Goal: Book appointment/travel/reservation

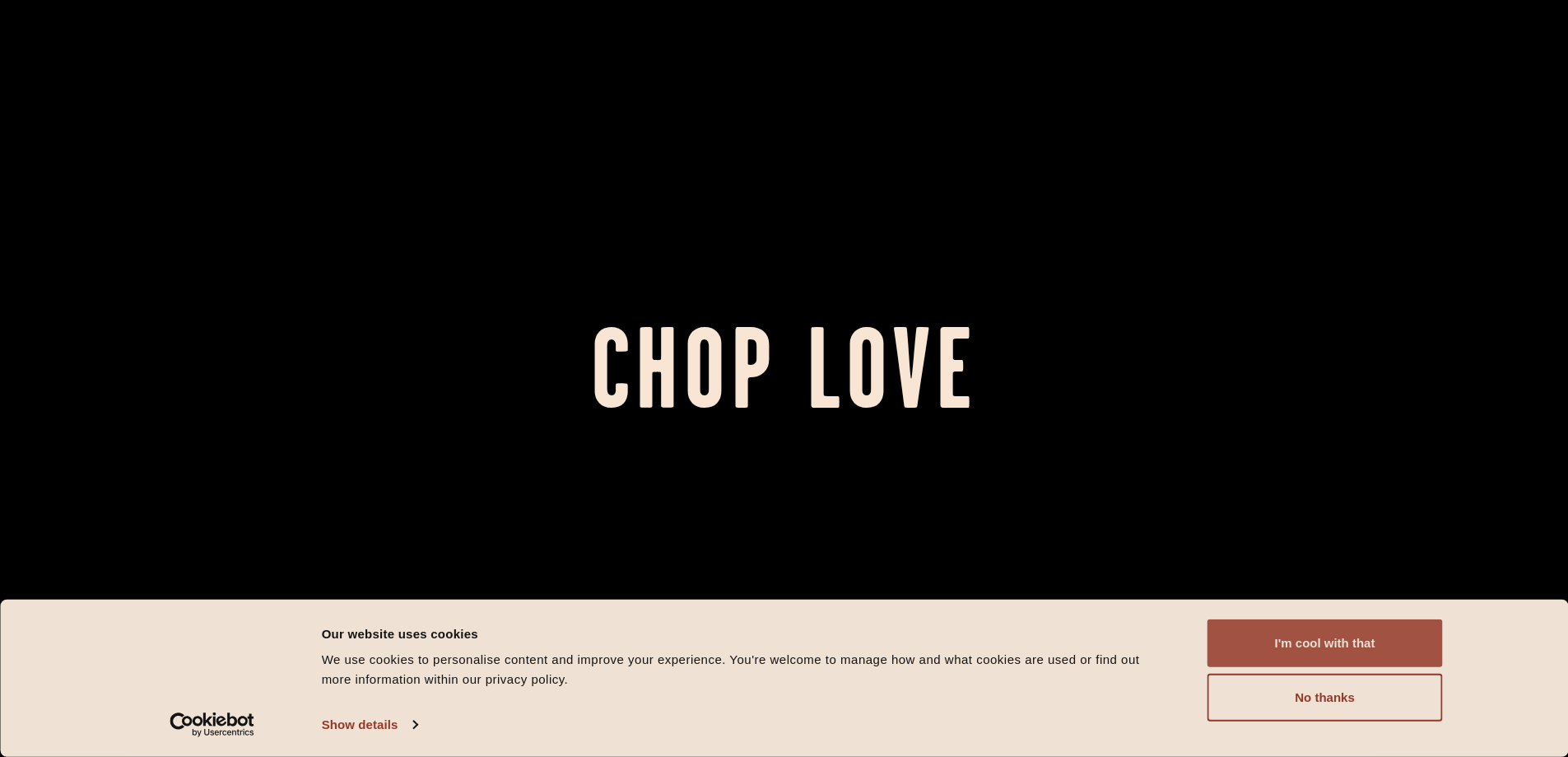
click at [1331, 647] on button "I'm cool with that" at bounding box center [1326, 643] width 235 height 48
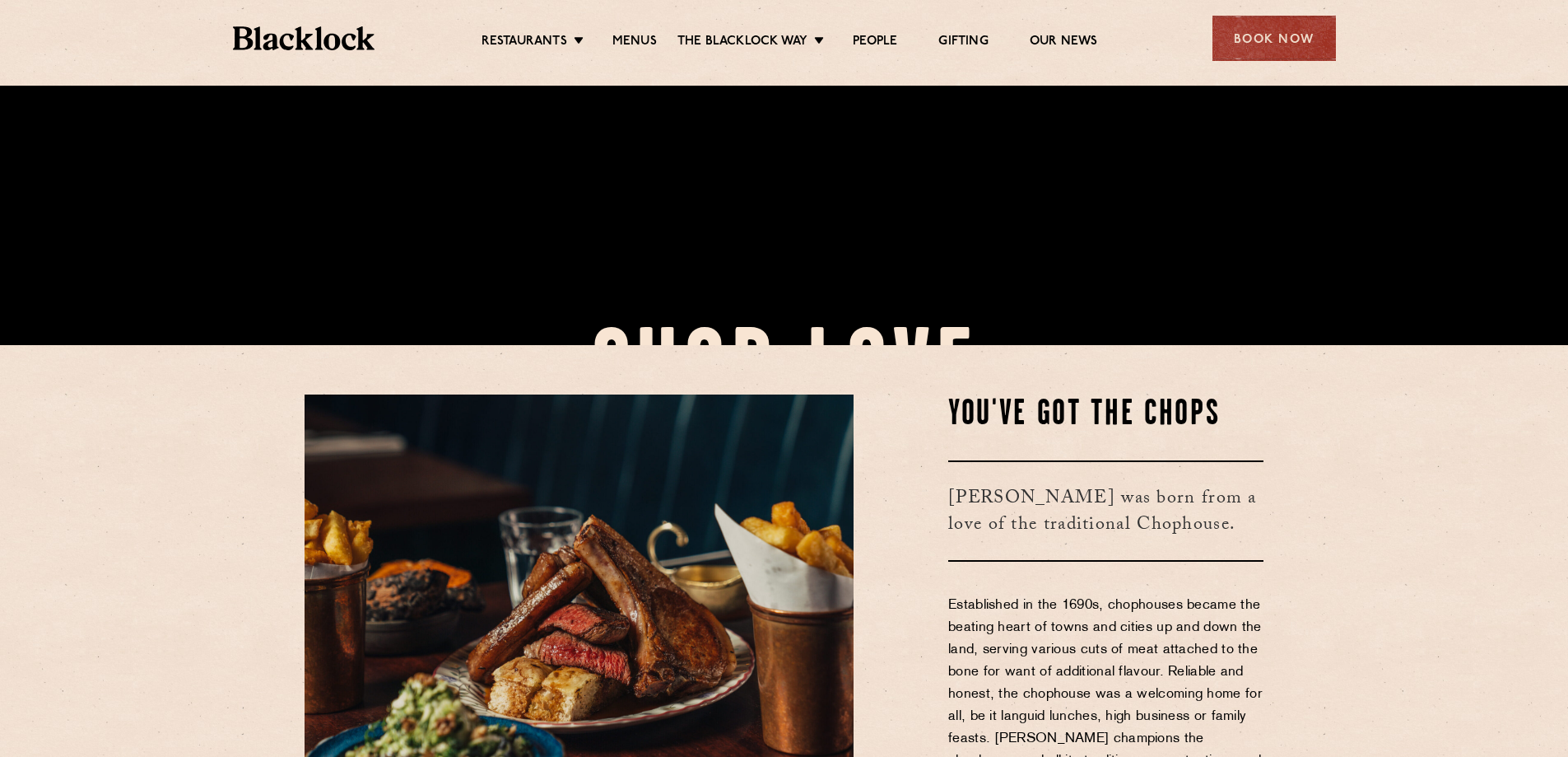
scroll to position [824, 0]
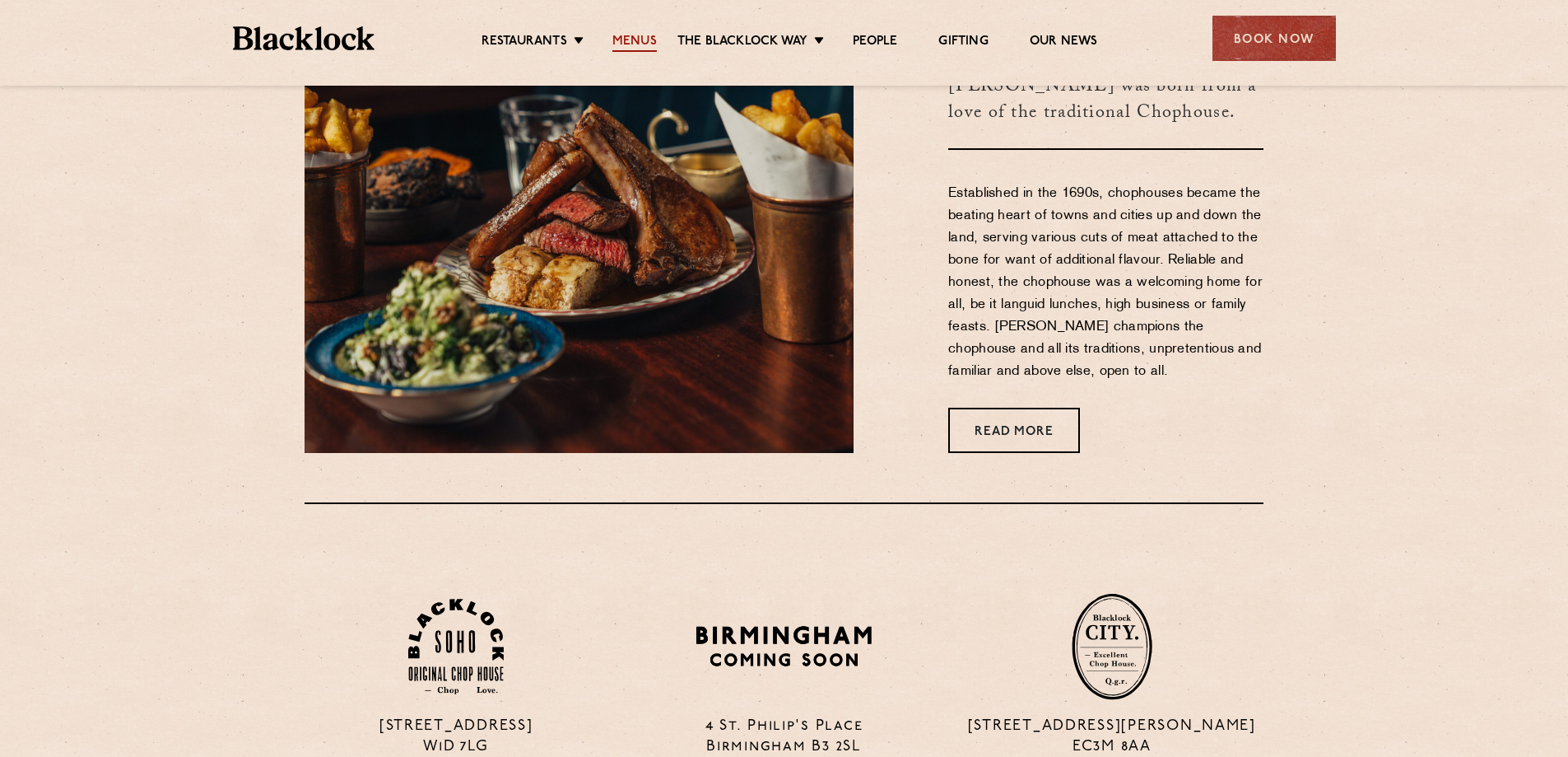
click at [645, 52] on link "Menus" at bounding box center [634, 43] width 45 height 18
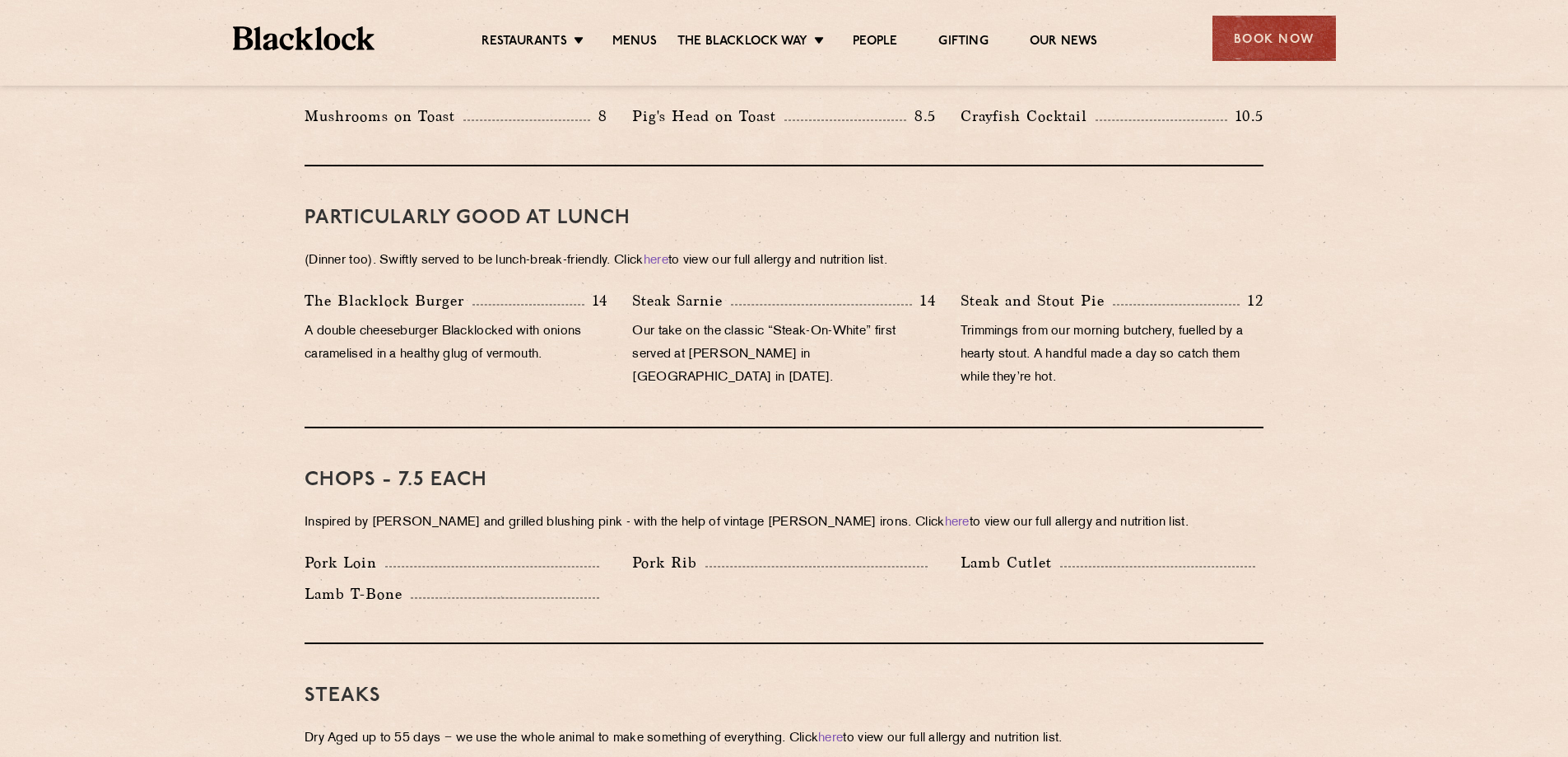
scroll to position [1071, 0]
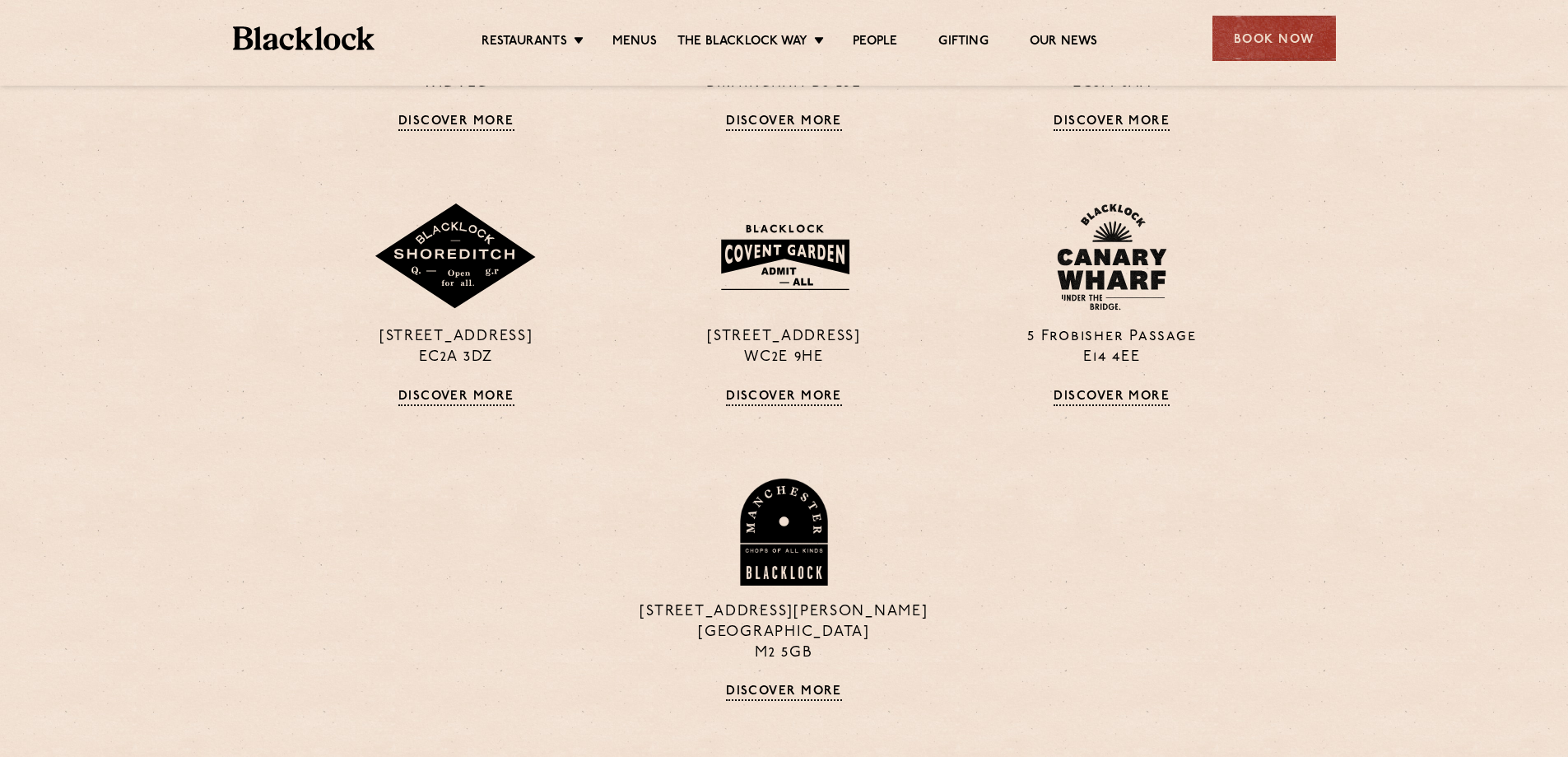
scroll to position [1483, 0]
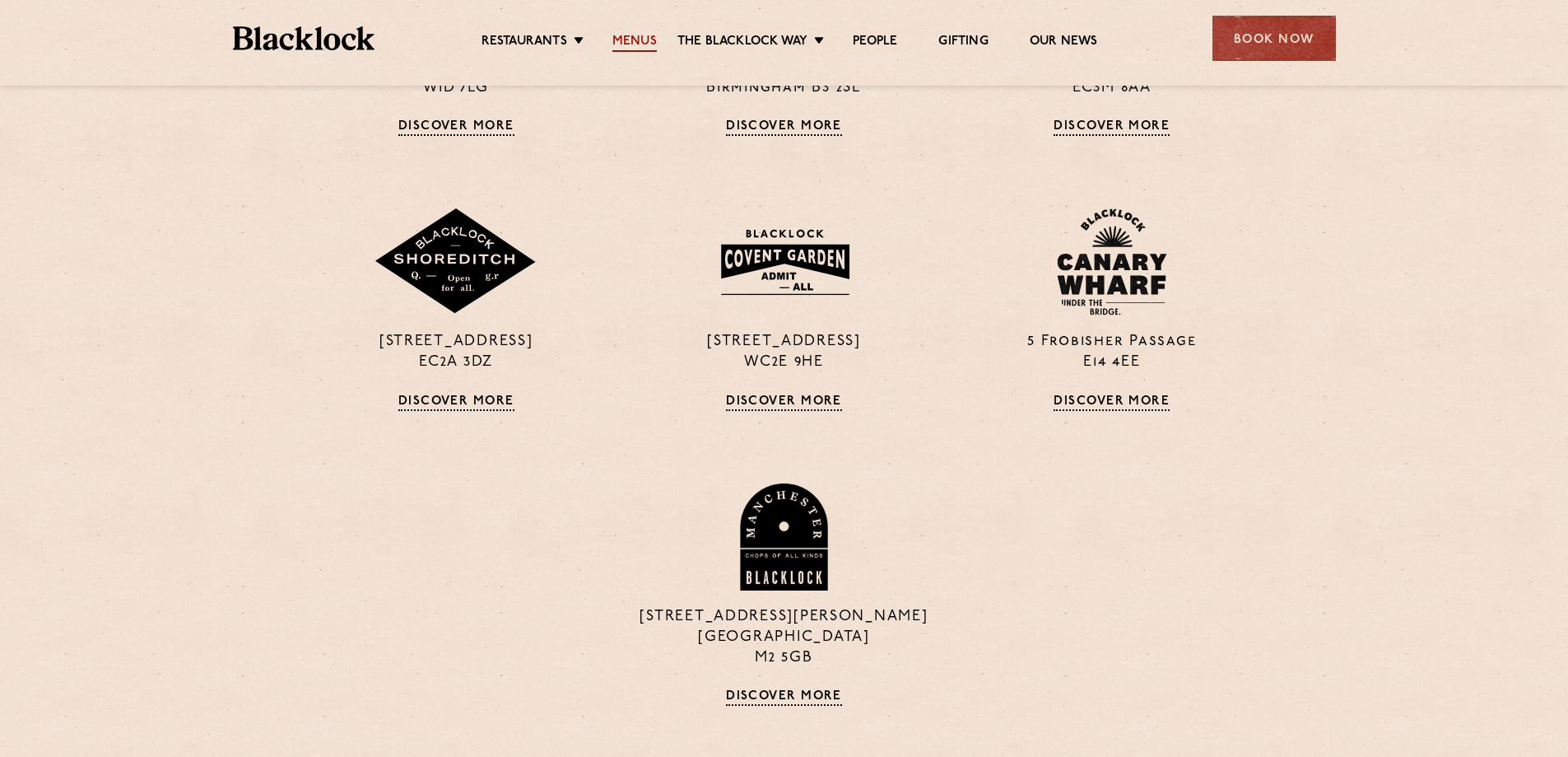
click at [636, 40] on link "Menus" at bounding box center [634, 43] width 45 height 18
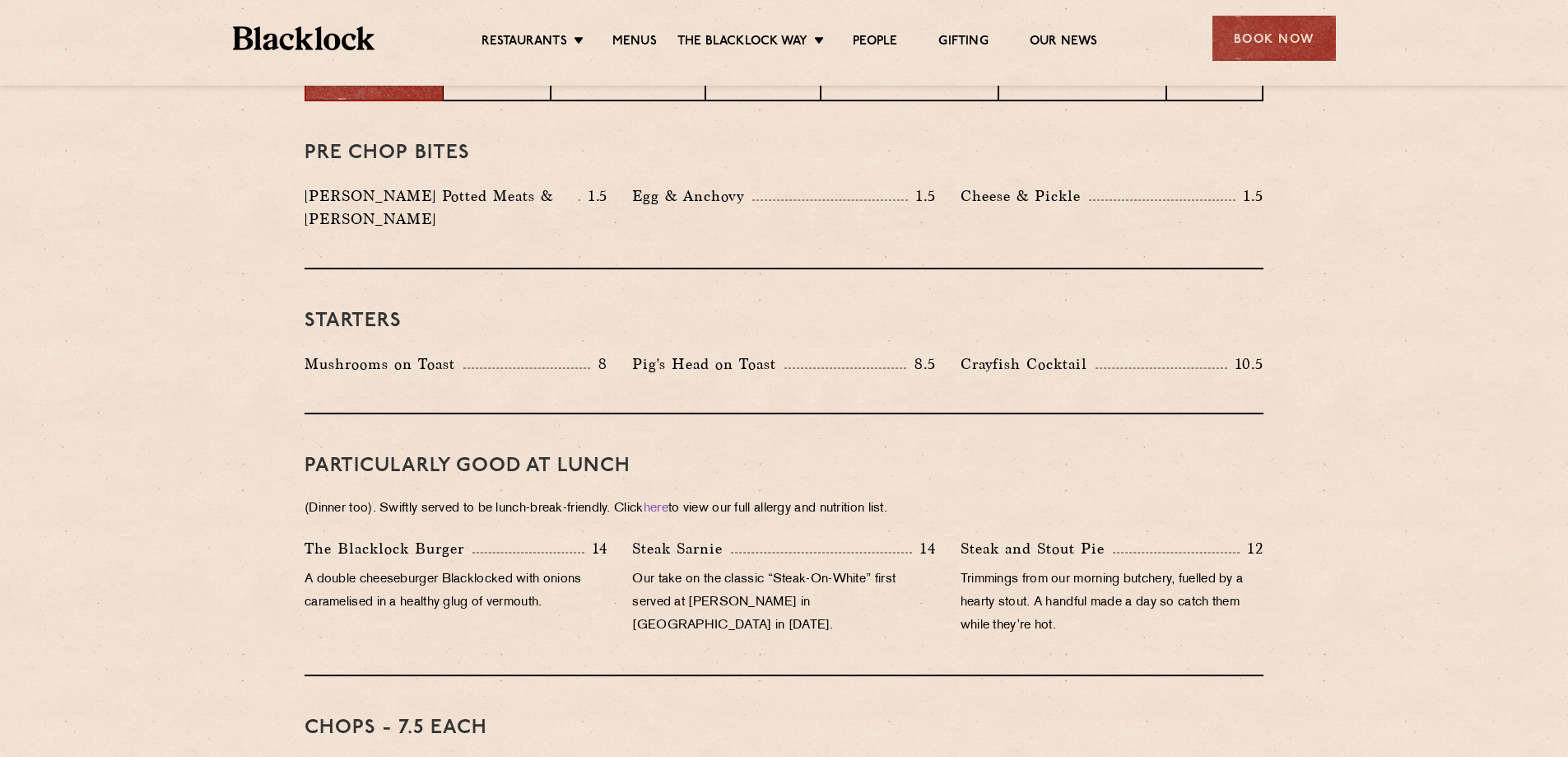
scroll to position [741, 0]
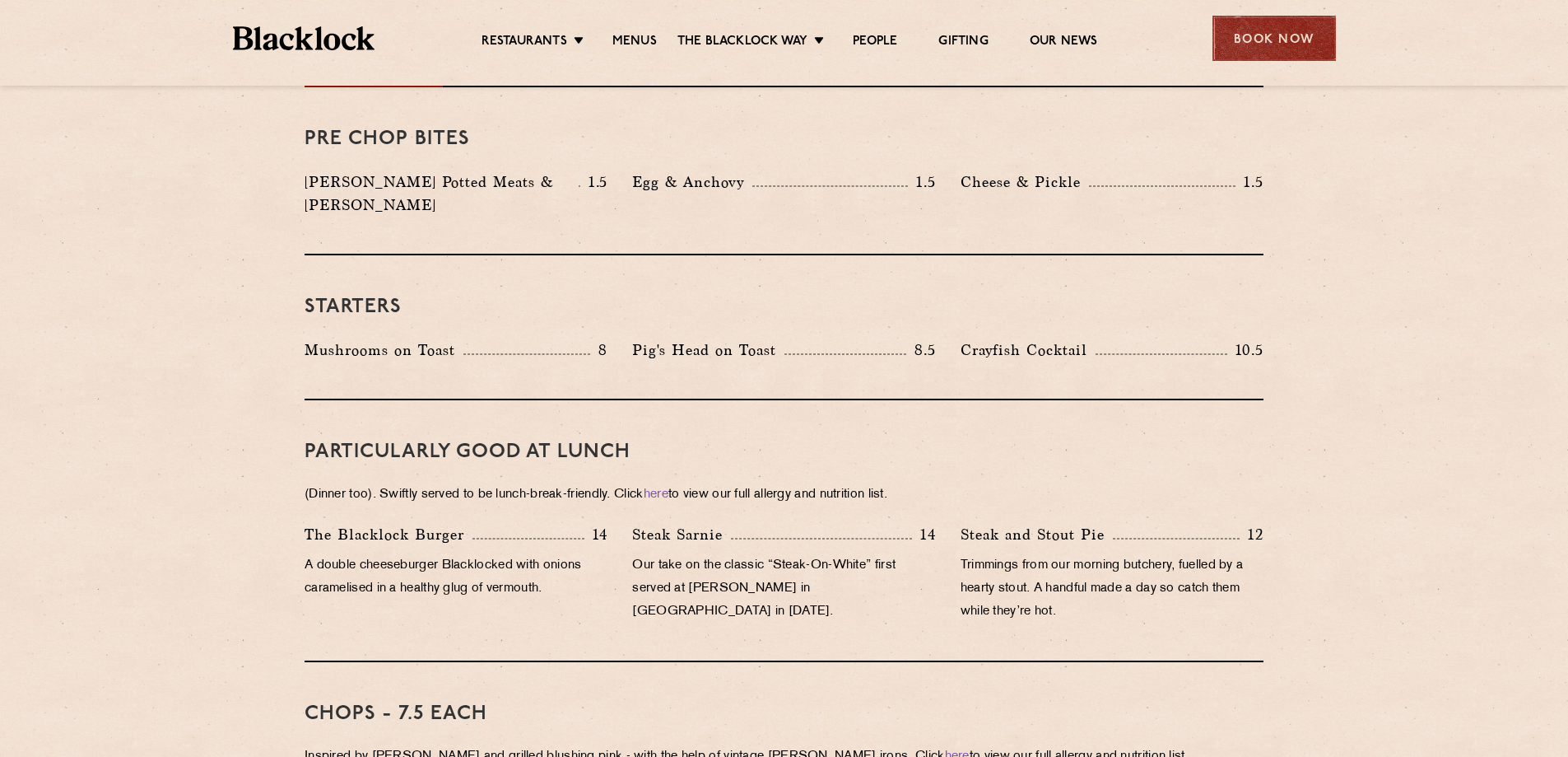
click at [1261, 55] on div "Book Now" at bounding box center [1275, 38] width 124 height 45
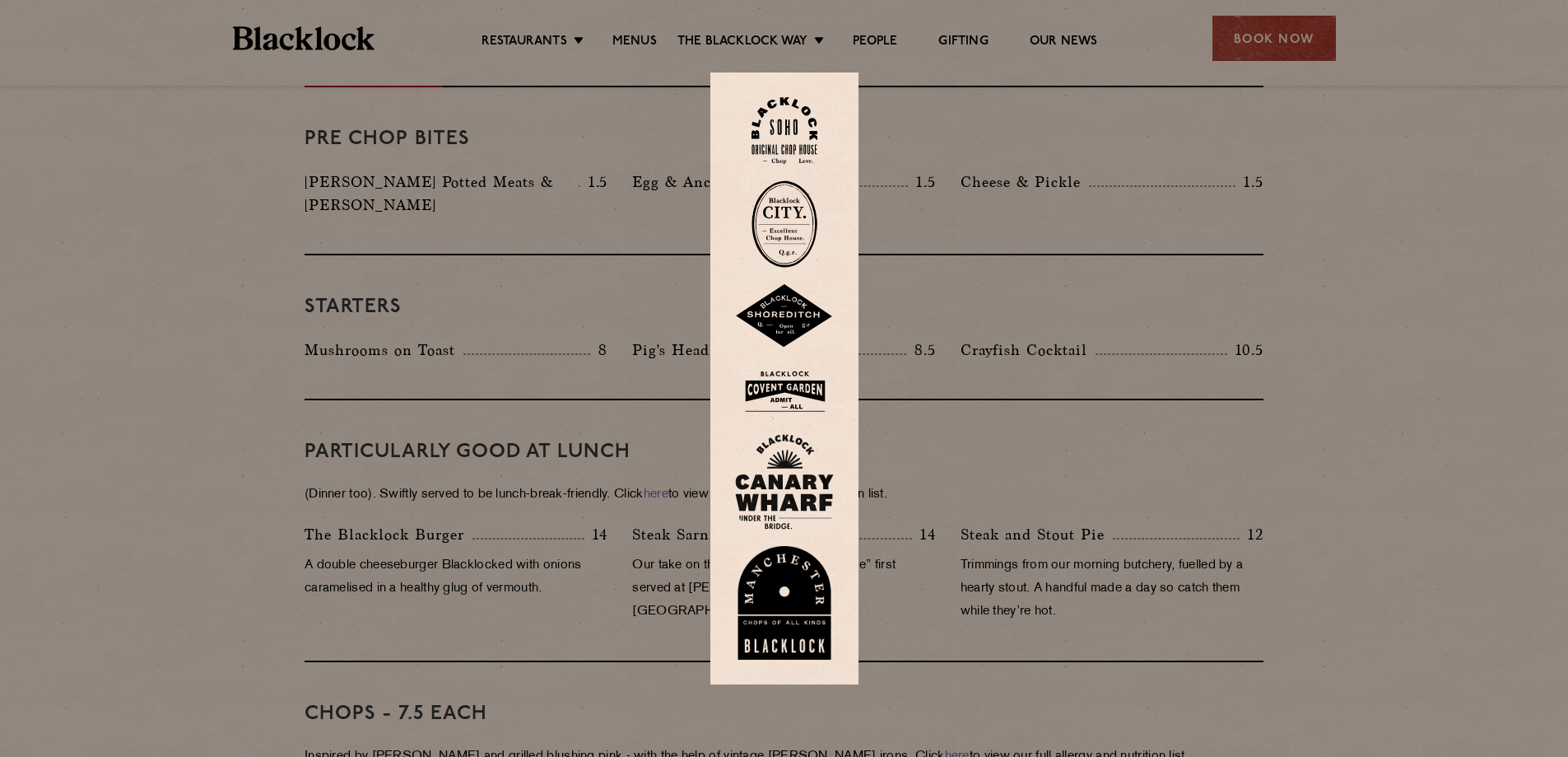
click at [1461, 78] on div at bounding box center [784, 378] width 1568 height 757
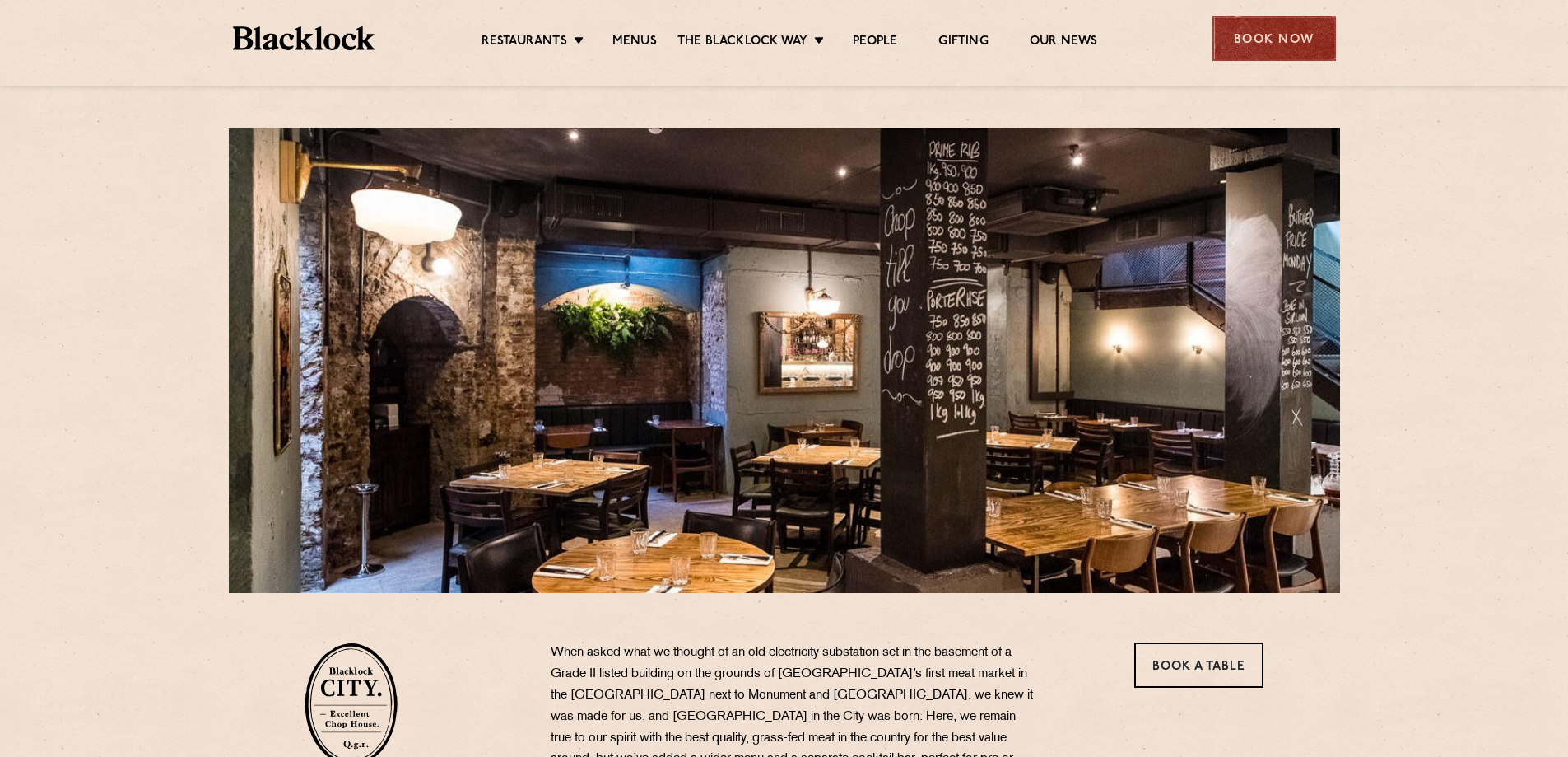
click at [1271, 47] on div "Book Now" at bounding box center [1275, 38] width 124 height 45
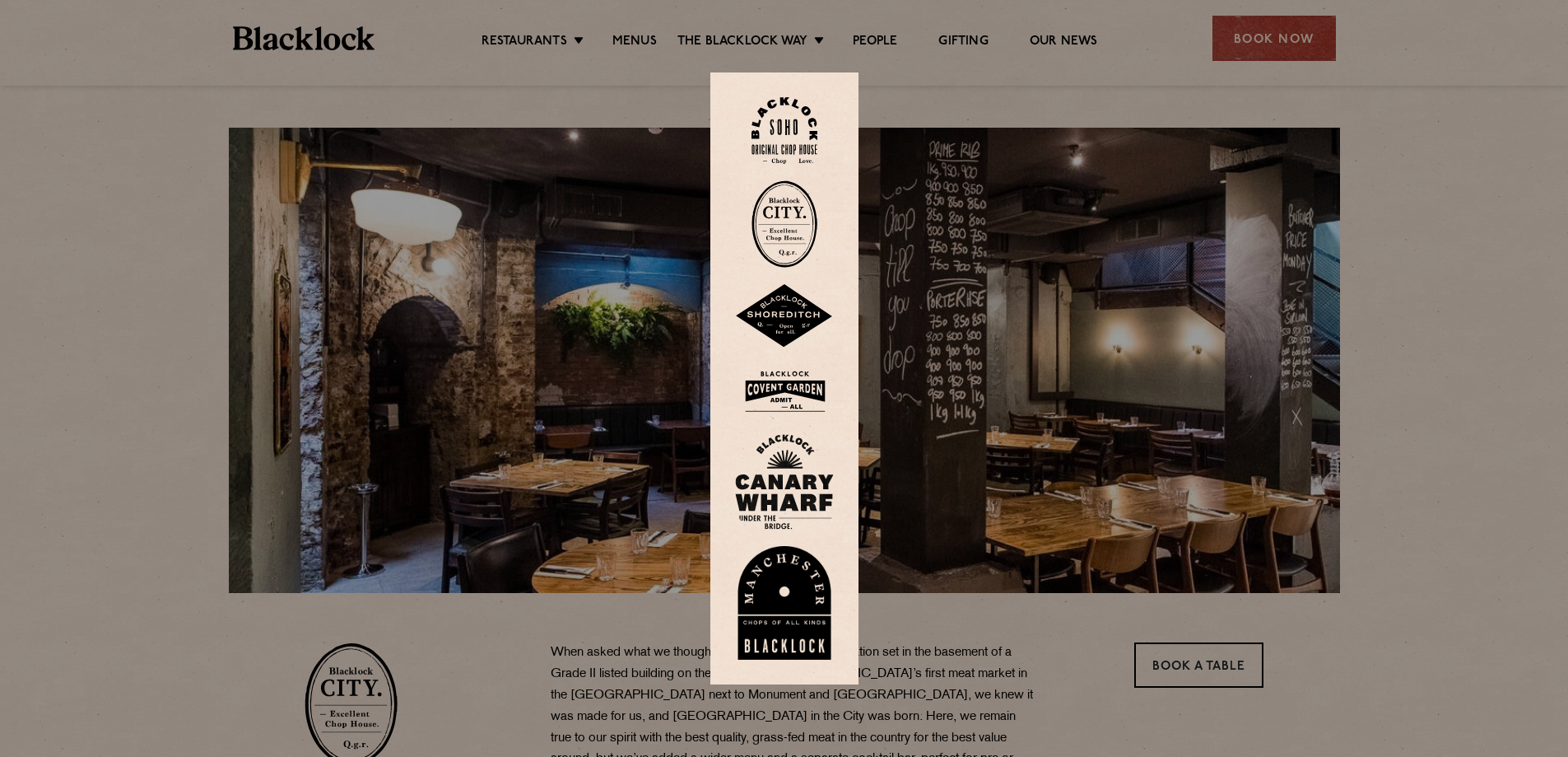
click at [797, 220] on img at bounding box center [784, 224] width 66 height 88
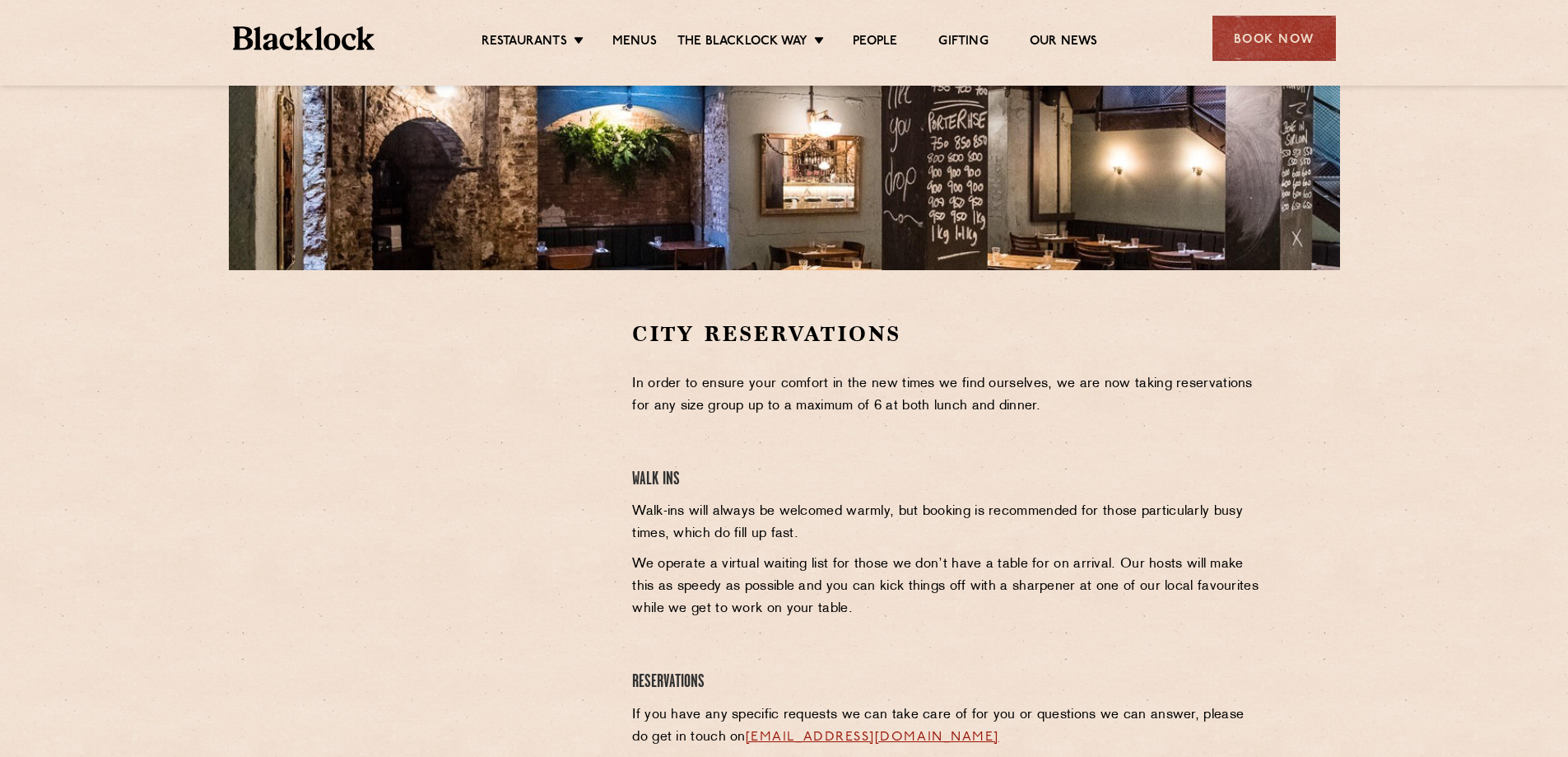
scroll to position [329, 0]
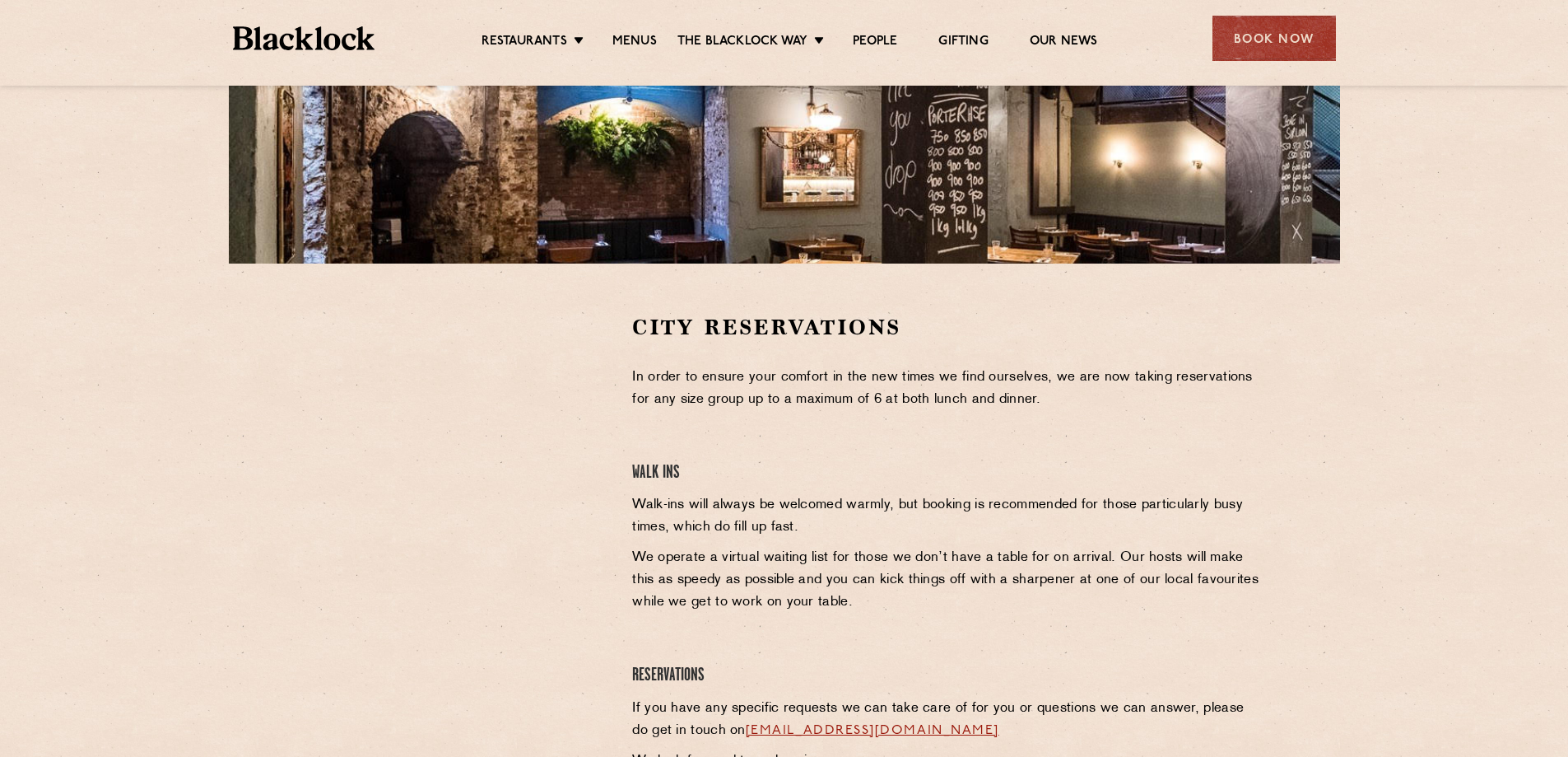
click at [609, 44] on li "Menus" at bounding box center [635, 43] width 86 height 18
click at [627, 40] on link "Menus" at bounding box center [634, 43] width 45 height 18
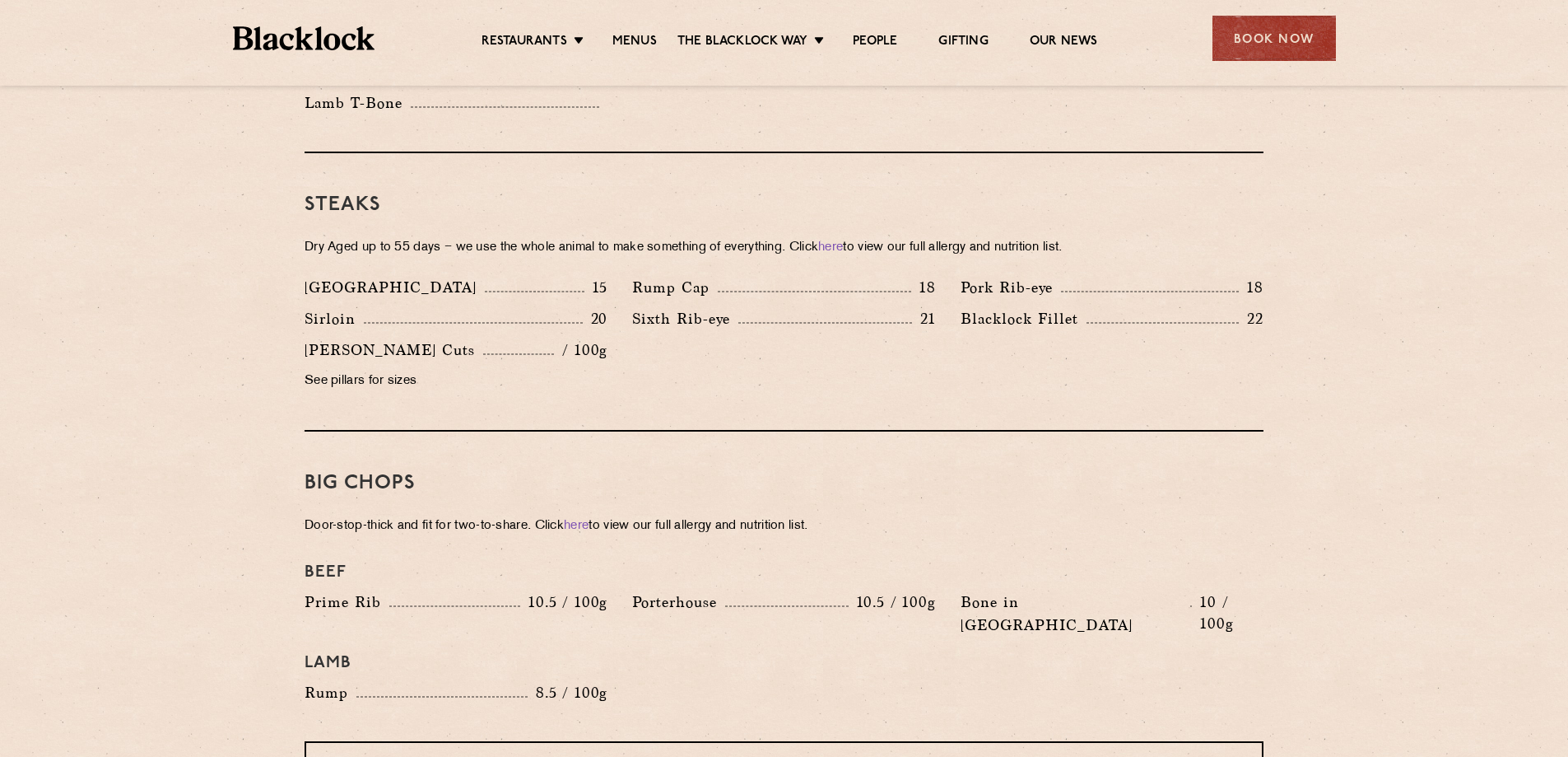
scroll to position [1483, 0]
